Goal: Task Accomplishment & Management: Manage account settings

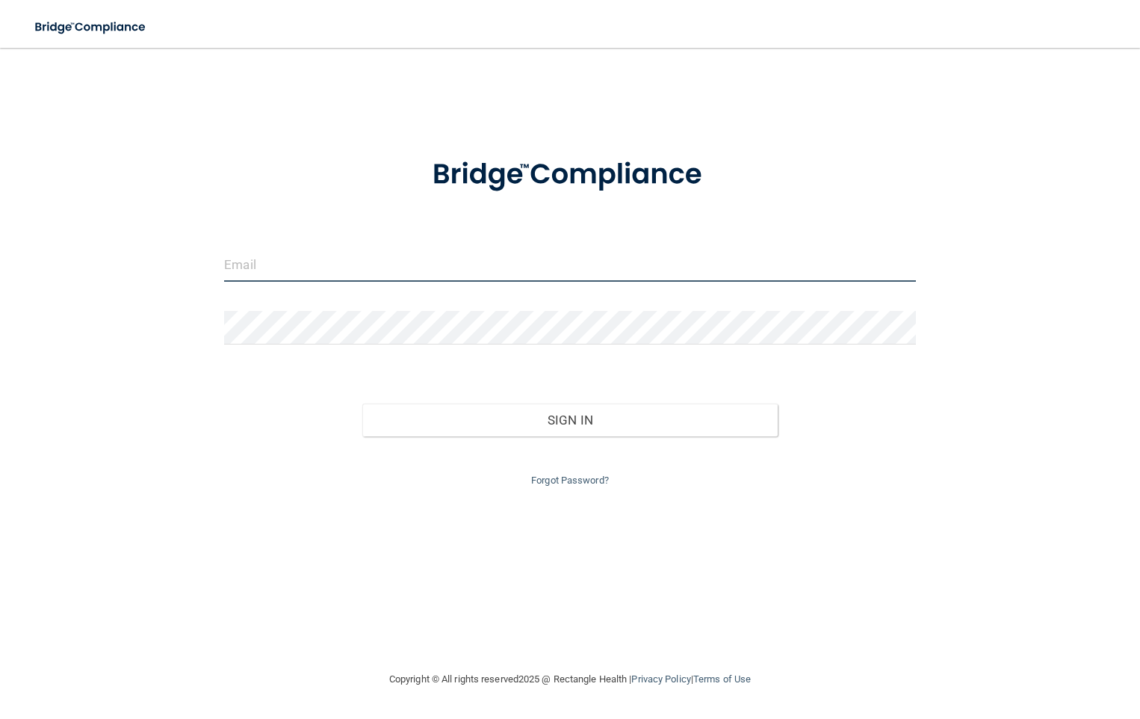
click at [246, 268] on input "email" at bounding box center [569, 265] width 691 height 34
type input "[EMAIL_ADDRESS][DOMAIN_NAME]"
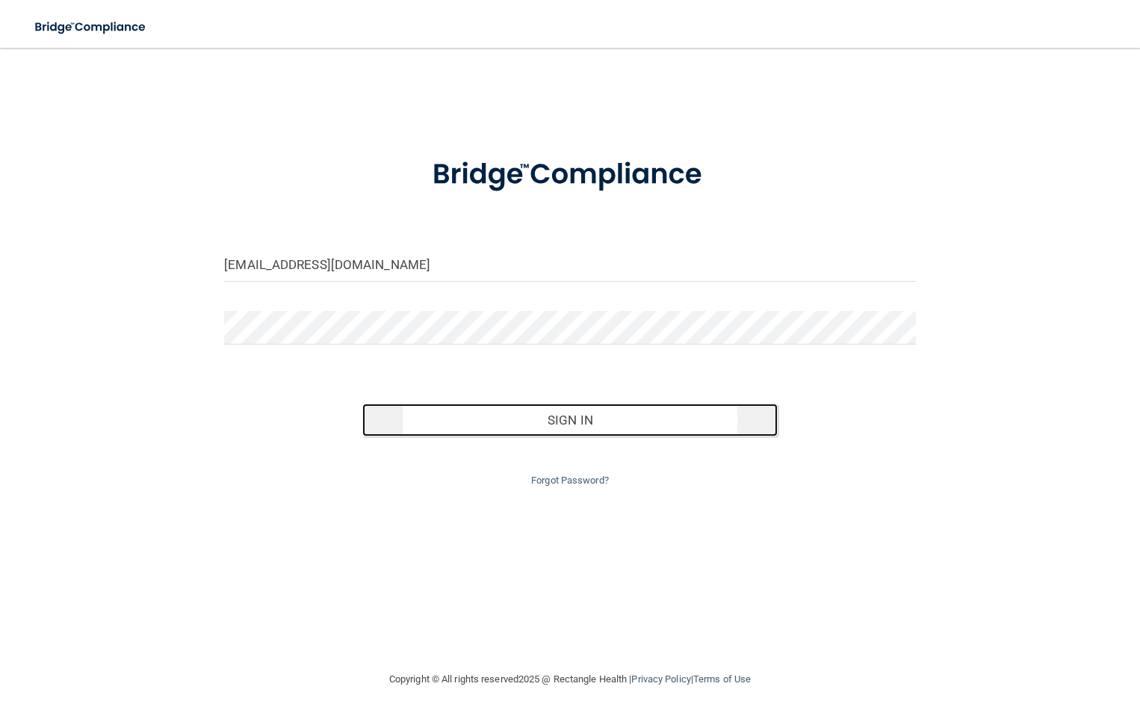
click at [449, 414] on button "Sign In" at bounding box center [569, 420] width 415 height 33
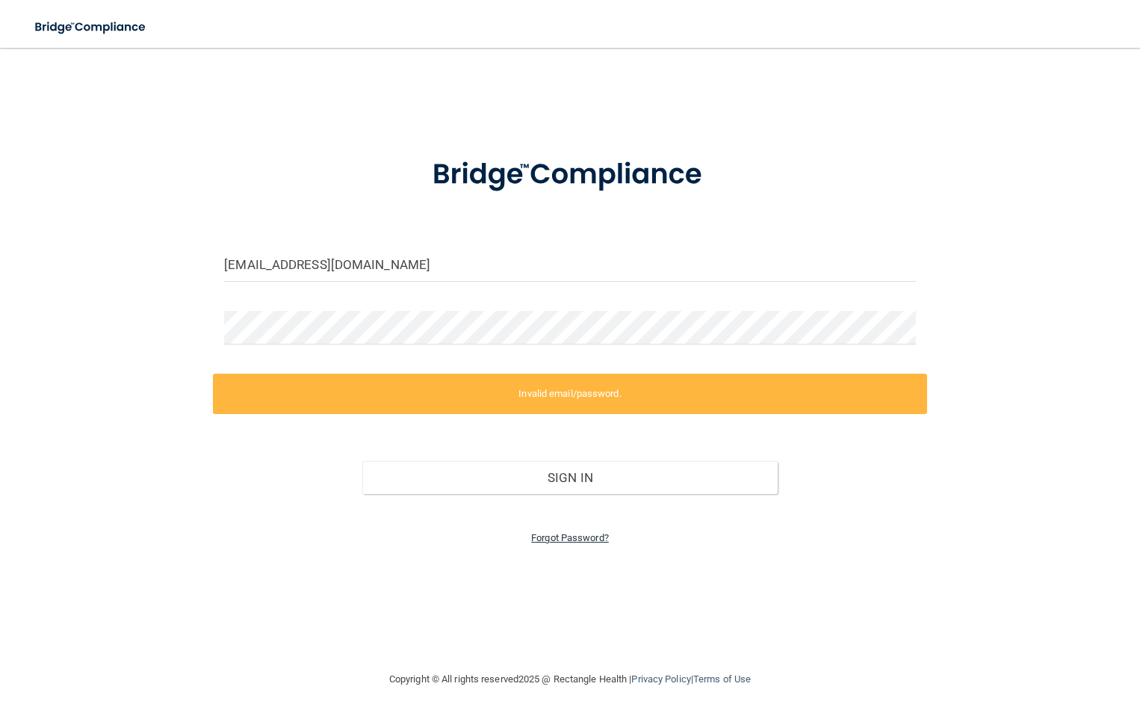
click at [561, 534] on link "Forgot Password?" at bounding box center [570, 537] width 78 height 11
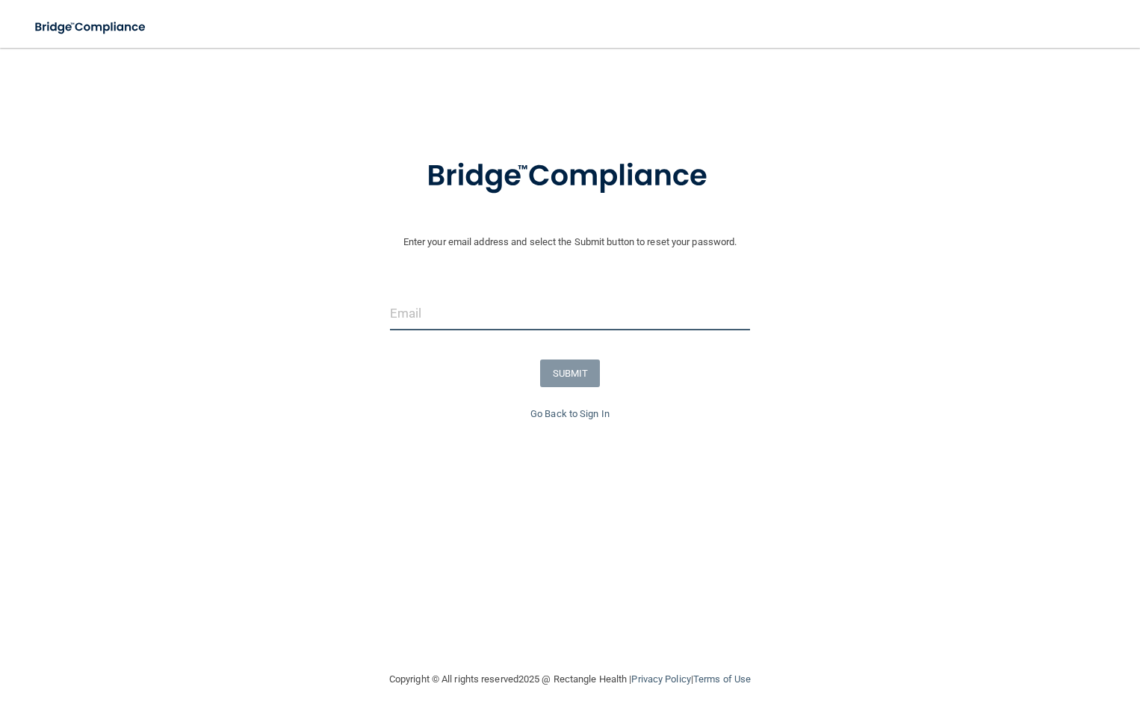
click at [445, 312] on input "email" at bounding box center [570, 314] width 360 height 34
type input "[EMAIL_ADDRESS][DOMAIN_NAME]"
click at [581, 371] on button "SUBMIT" at bounding box center [570, 373] width 61 height 28
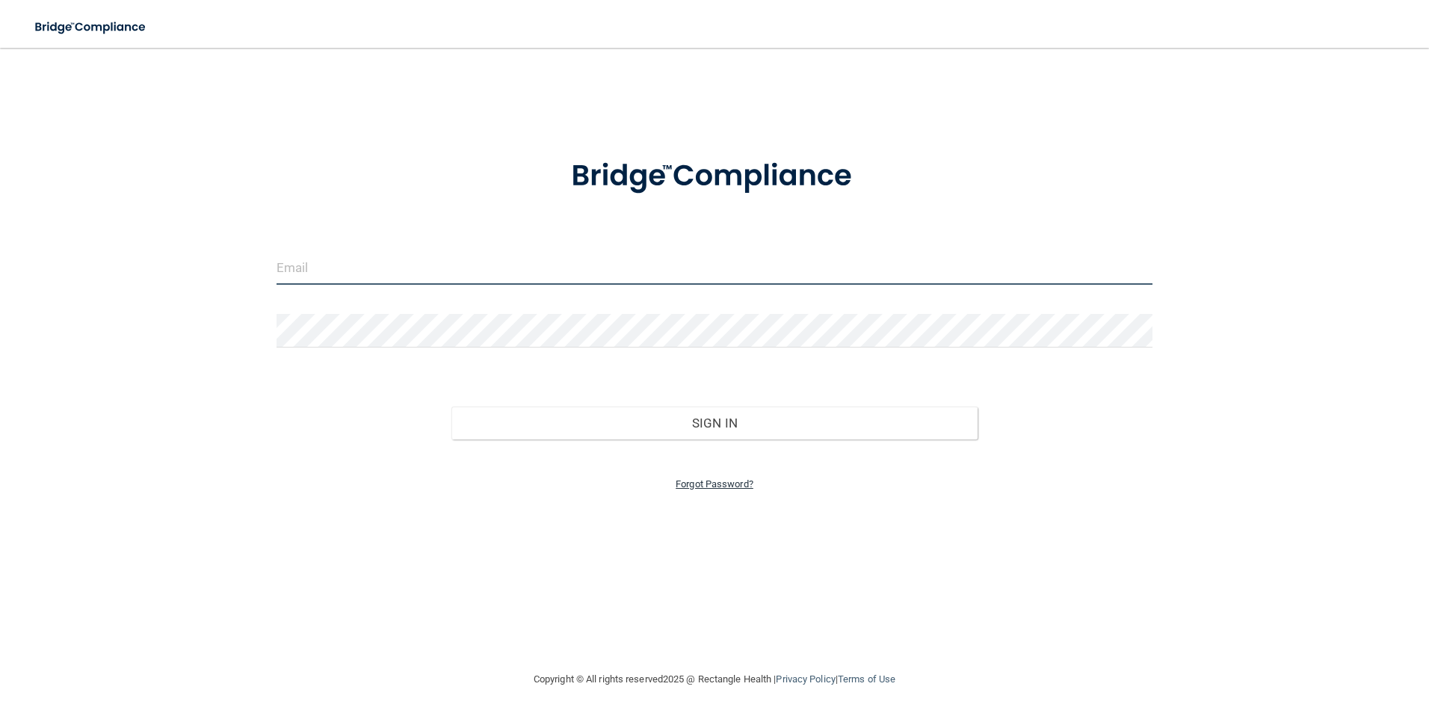
type input "[EMAIL_ADDRESS][DOMAIN_NAME]"
click at [692, 484] on link "Forgot Password?" at bounding box center [715, 483] width 78 height 11
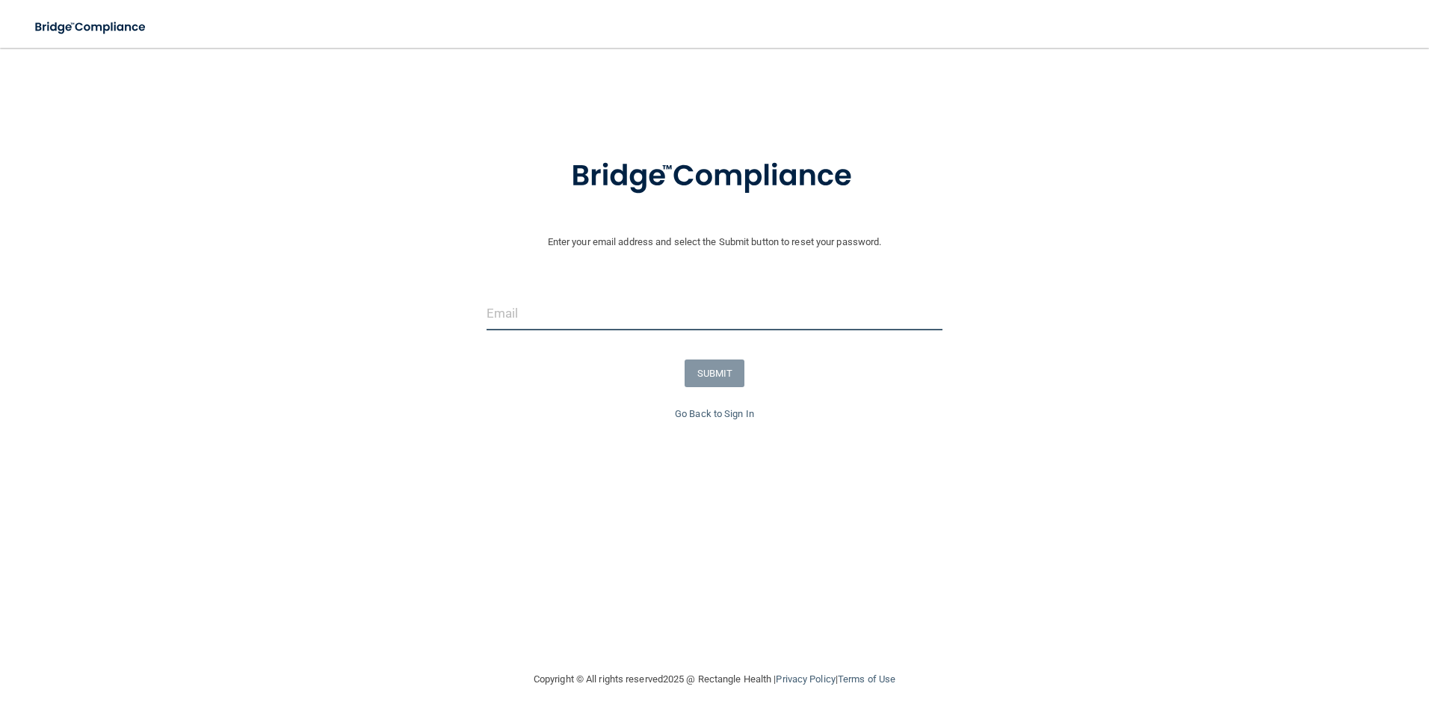
click at [514, 315] on input "email" at bounding box center [715, 314] width 457 height 34
type input "[EMAIL_ADDRESS][DOMAIN_NAME]"
click at [706, 366] on button "SUBMIT" at bounding box center [715, 373] width 61 height 28
